Goal: Use online tool/utility: Utilize a website feature to perform a specific function

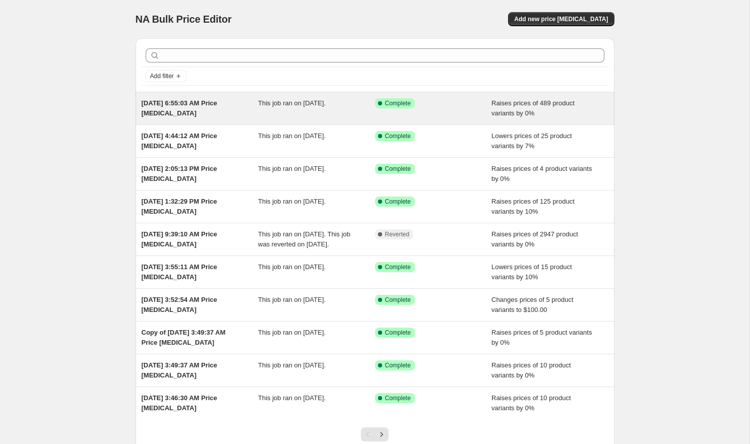
click at [225, 116] on div "[DATE] 6:55:03 AM Price [MEDICAL_DATA]" at bounding box center [200, 108] width 117 height 20
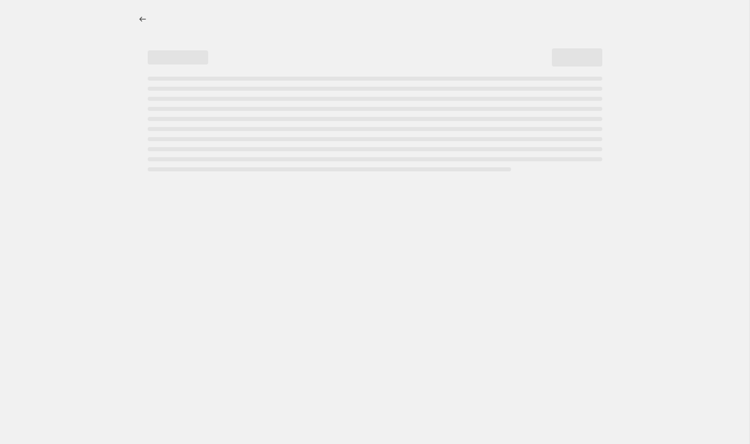
select select "percentage"
select select "remove"
select select "not_equal"
select select "product_status"
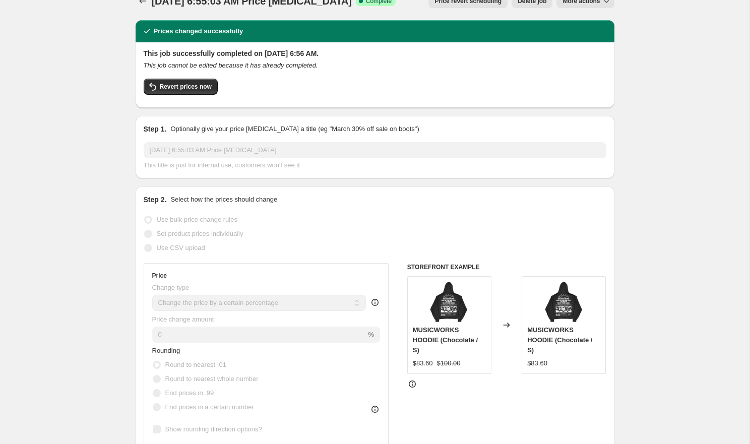
scroll to position [20, 0]
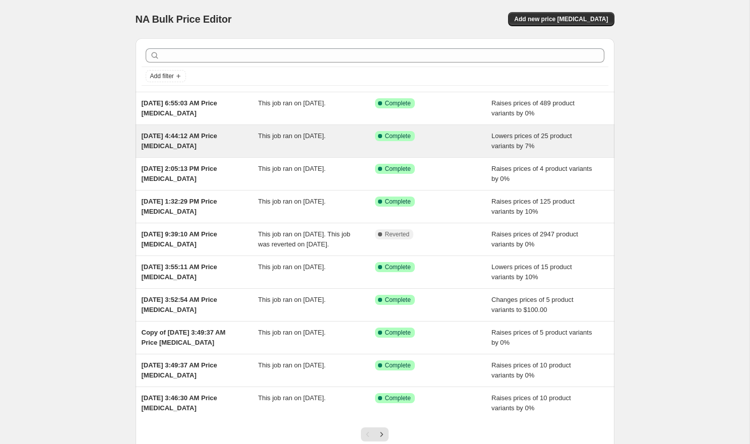
click at [194, 140] on div "[DATE] 4:44:12 AM Price [MEDICAL_DATA]" at bounding box center [200, 141] width 117 height 20
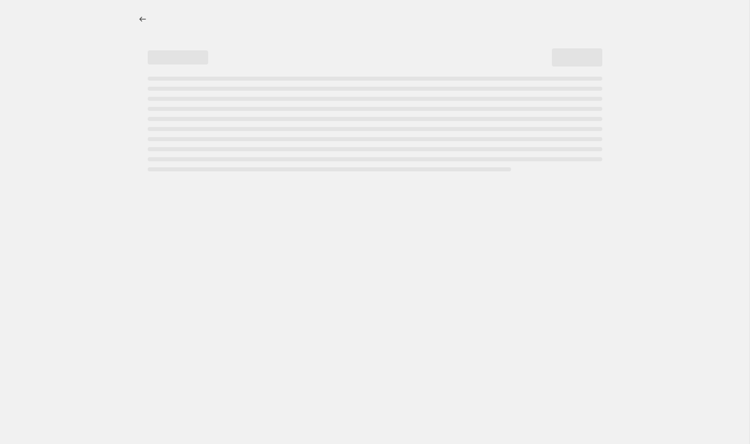
select select "percentage"
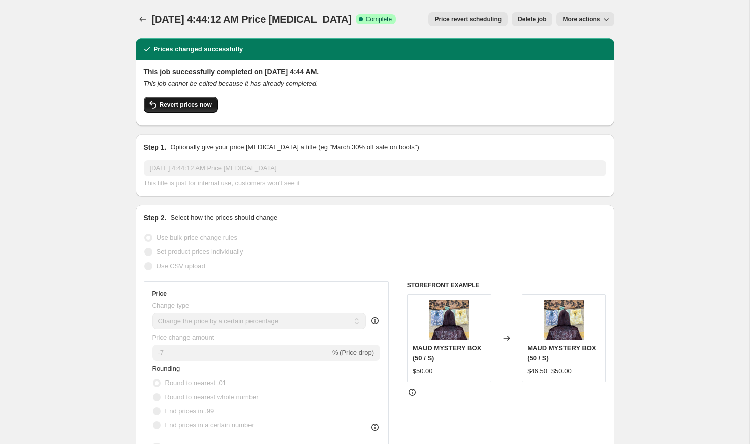
click at [178, 108] on span "Revert prices now" at bounding box center [186, 105] width 52 height 8
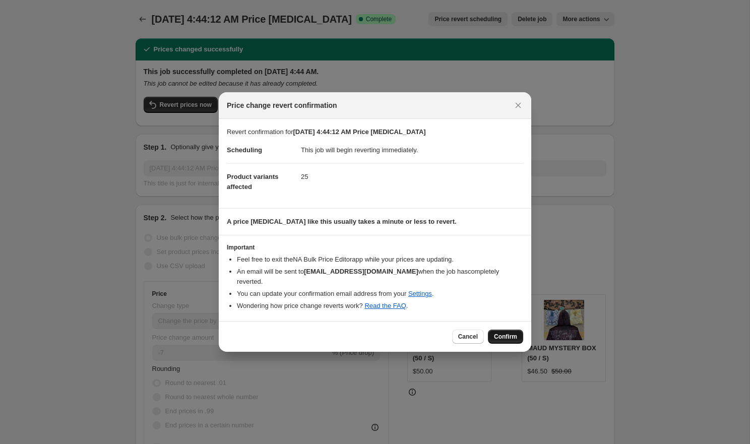
click at [505, 334] on span "Confirm" at bounding box center [505, 337] width 23 height 8
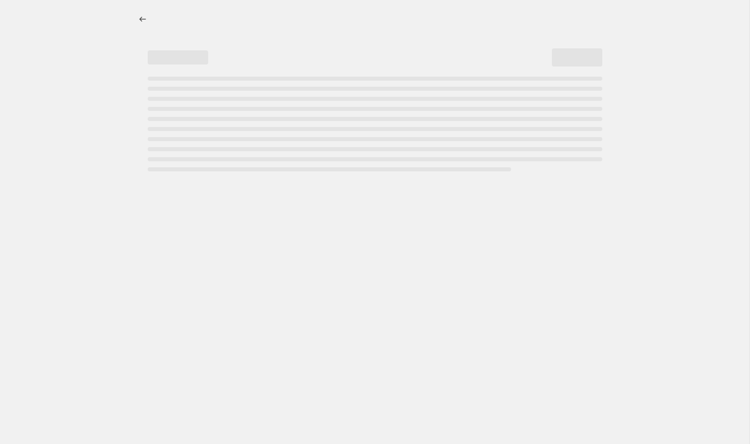
select select "percentage"
